Goal: Information Seeking & Learning: Learn about a topic

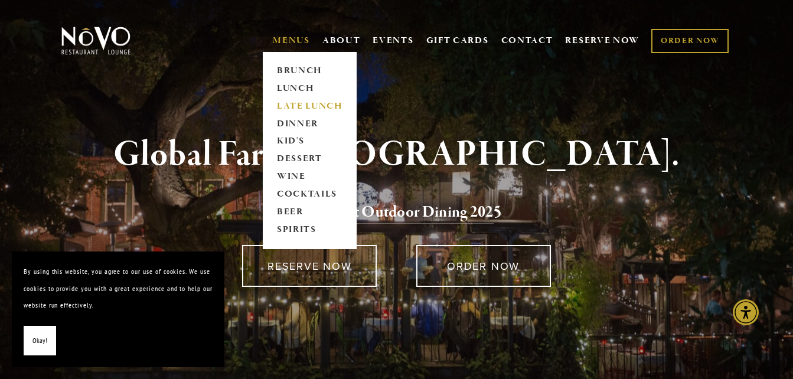
click at [306, 114] on link "LATE LUNCH" at bounding box center [310, 106] width 74 height 18
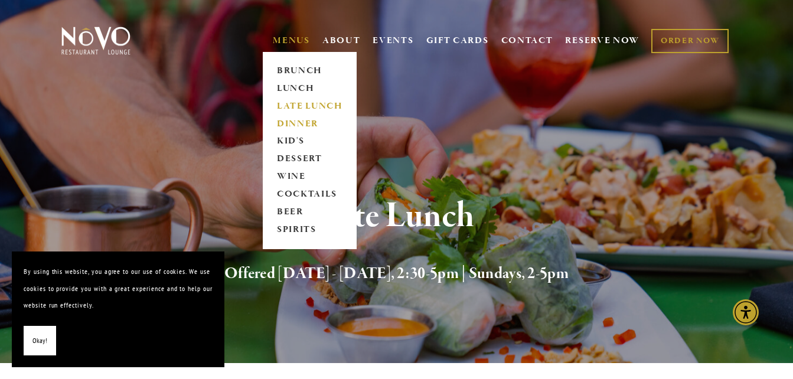
click at [306, 126] on link "DINNER" at bounding box center [310, 124] width 74 height 18
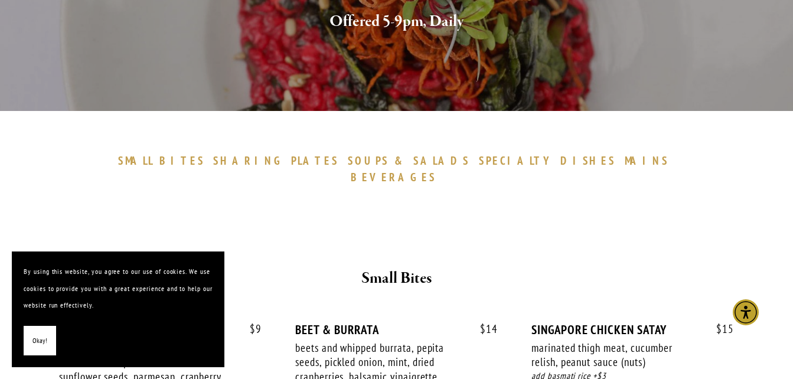
scroll to position [294, 0]
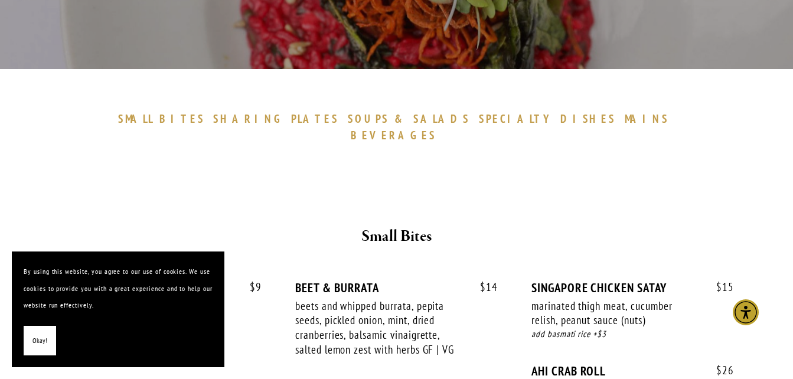
click at [40, 348] on span "Okay!" at bounding box center [39, 340] width 15 height 17
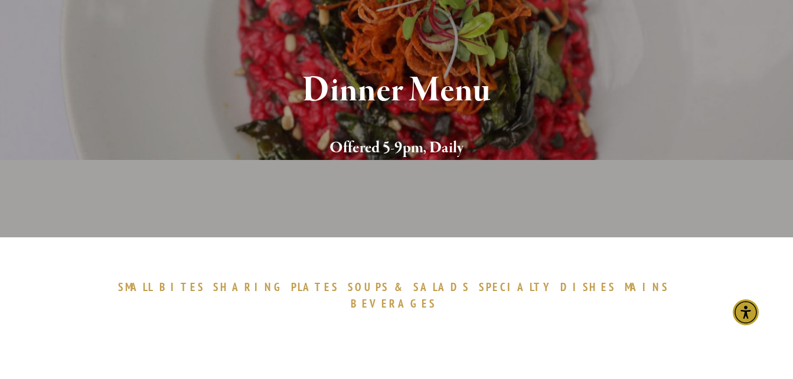
scroll to position [0, 0]
